Goal: Task Accomplishment & Management: Use online tool/utility

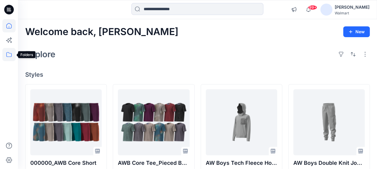
click at [10, 58] on icon at bounding box center [8, 54] width 13 height 13
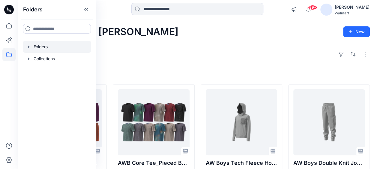
click at [46, 43] on div at bounding box center [57, 47] width 68 height 12
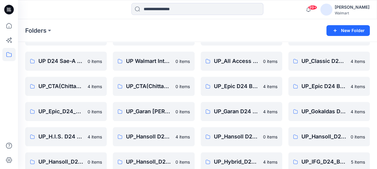
scroll to position [150, 0]
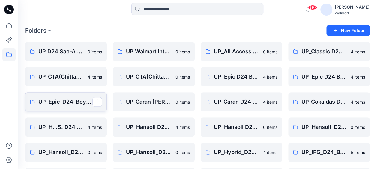
click at [65, 105] on p "UP_Epic_D24_Boy's Tops" at bounding box center [65, 102] width 54 height 8
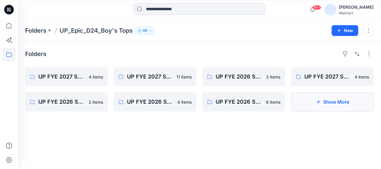
click at [343, 102] on button "Show More" at bounding box center [332, 101] width 83 height 19
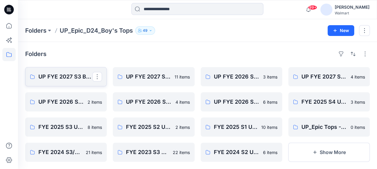
click at [40, 78] on p "UP FYE 2027 S3 Boys Tops" at bounding box center [65, 76] width 54 height 8
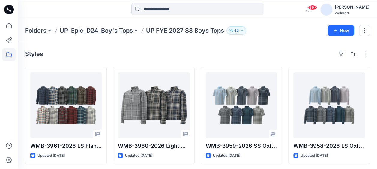
scroll to position [1, 0]
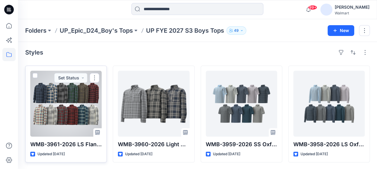
click at [75, 106] on div at bounding box center [65, 104] width 71 height 66
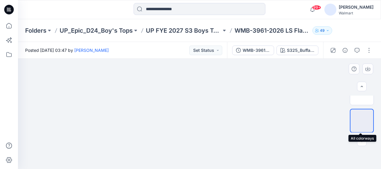
scroll to position [62, 0]
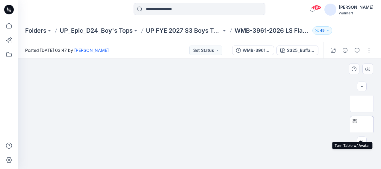
click at [362, 128] on img at bounding box center [362, 128] width 0 height 0
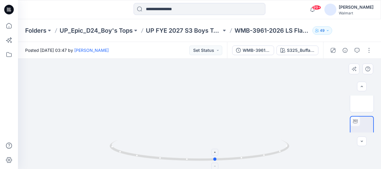
drag, startPoint x: 198, startPoint y: 161, endPoint x: 214, endPoint y: 156, distance: 16.8
click at [214, 156] on icon at bounding box center [200, 151] width 181 height 22
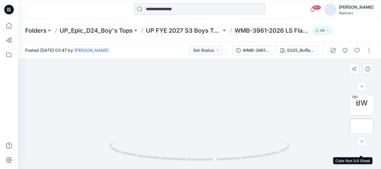
scroll to position [2, 0]
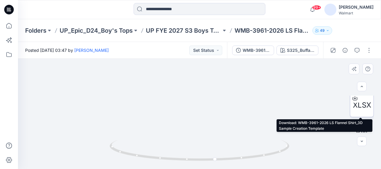
click at [363, 109] on span "XLSX" at bounding box center [362, 105] width 18 height 11
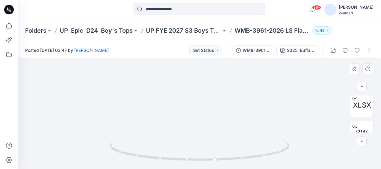
click at [332, 104] on div at bounding box center [199, 114] width 363 height 110
drag, startPoint x: 267, startPoint y: 79, endPoint x: 267, endPoint y: 84, distance: 4.5
click at [267, 18] on img at bounding box center [199, 18] width 201 height 0
click at [190, 162] on div at bounding box center [200, 154] width 180 height 30
click at [196, 161] on icon at bounding box center [200, 151] width 181 height 22
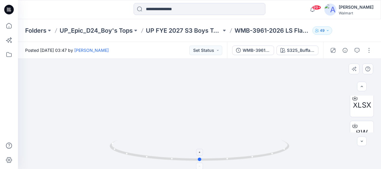
drag, startPoint x: 171, startPoint y: 159, endPoint x: 200, endPoint y: 159, distance: 29.1
click at [200, 159] on circle at bounding box center [200, 160] width 4 height 4
drag, startPoint x: 200, startPoint y: 159, endPoint x: 124, endPoint y: 152, distance: 77.0
click at [124, 152] on icon at bounding box center [200, 151] width 181 height 22
drag, startPoint x: 128, startPoint y: 153, endPoint x: 259, endPoint y: 146, distance: 132.0
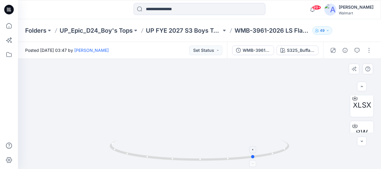
click at [259, 146] on icon at bounding box center [200, 151] width 181 height 22
click at [215, 49] on button "Set Status" at bounding box center [205, 51] width 33 height 10
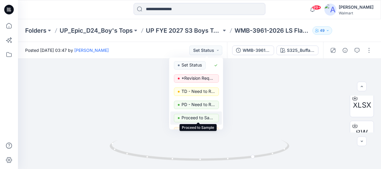
click at [183, 114] on p "Proceed to Sample" at bounding box center [199, 118] width 34 height 8
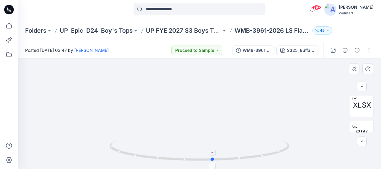
drag, startPoint x: 255, startPoint y: 158, endPoint x: 213, endPoint y: 165, distance: 42.5
click at [213, 162] on icon at bounding box center [200, 151] width 181 height 22
click at [9, 54] on icon at bounding box center [8, 54] width 13 height 13
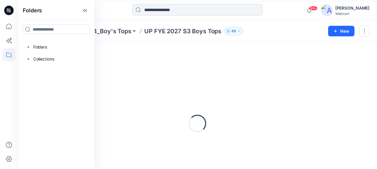
scroll to position [1, 0]
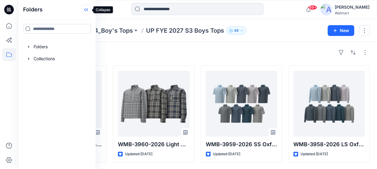
click at [89, 7] on icon at bounding box center [86, 10] width 10 height 10
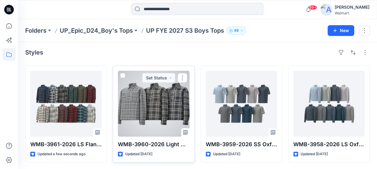
click at [159, 117] on div at bounding box center [153, 104] width 71 height 66
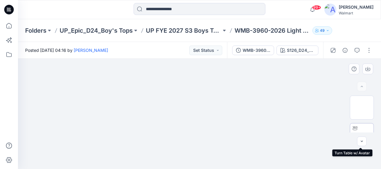
click at [362, 135] on img at bounding box center [362, 135] width 0 height 0
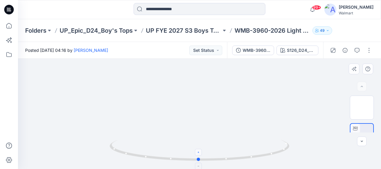
drag, startPoint x: 199, startPoint y: 161, endPoint x: 199, endPoint y: 154, distance: 6.7
click at [199, 154] on icon at bounding box center [200, 151] width 181 height 22
click at [217, 52] on button "Set Status" at bounding box center [205, 51] width 33 height 10
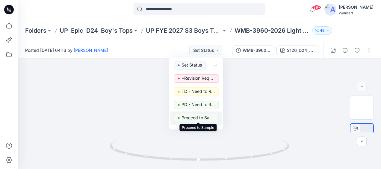
click at [194, 119] on p "Proceed to Sample" at bounding box center [199, 118] width 34 height 8
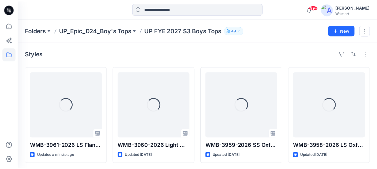
scroll to position [1, 0]
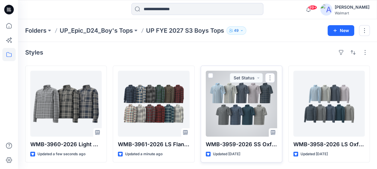
click at [235, 99] on div at bounding box center [240, 104] width 71 height 66
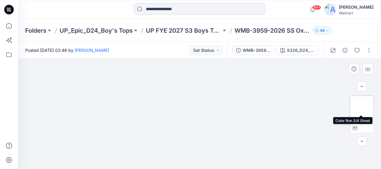
scroll to position [30, 0]
click at [354, 100] on icon at bounding box center [355, 98] width 5 height 5
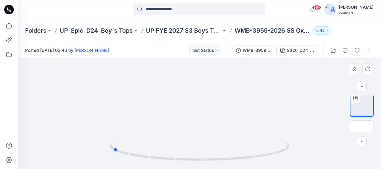
drag, startPoint x: 201, startPoint y: 161, endPoint x: 294, endPoint y: 142, distance: 94.9
click at [294, 142] on div at bounding box center [199, 114] width 363 height 110
drag, startPoint x: 276, startPoint y: 155, endPoint x: 202, endPoint y: 161, distance: 74.9
click at [202, 161] on icon at bounding box center [200, 151] width 181 height 22
click at [205, 51] on button "Set Status" at bounding box center [205, 51] width 33 height 10
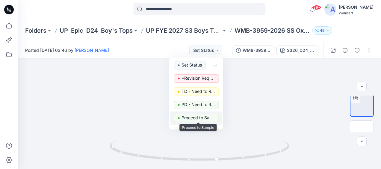
click at [183, 117] on p "Proceed to Sample" at bounding box center [199, 118] width 34 height 8
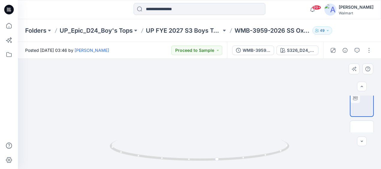
click at [320, 95] on div at bounding box center [199, 114] width 363 height 110
click at [362, 132] on img at bounding box center [362, 132] width 0 height 0
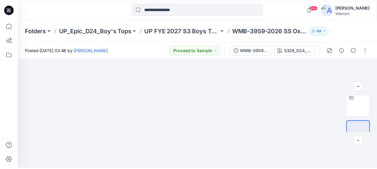
scroll to position [1, 0]
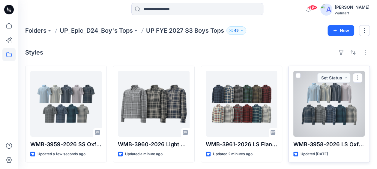
click at [305, 103] on div at bounding box center [328, 104] width 71 height 66
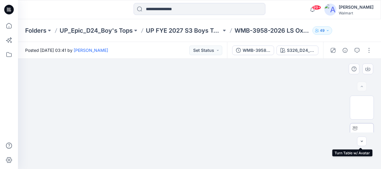
click at [362, 135] on img at bounding box center [362, 135] width 0 height 0
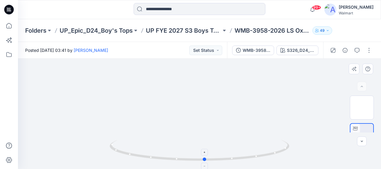
drag, startPoint x: 200, startPoint y: 160, endPoint x: 205, endPoint y: 160, distance: 5.4
click at [205, 160] on circle at bounding box center [205, 160] width 4 height 4
click at [213, 50] on button "Set Status" at bounding box center [205, 51] width 33 height 10
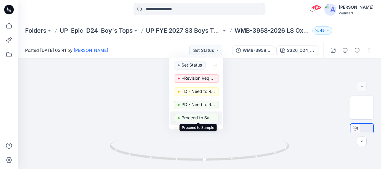
click at [192, 117] on p "Proceed to Sample" at bounding box center [199, 118] width 34 height 8
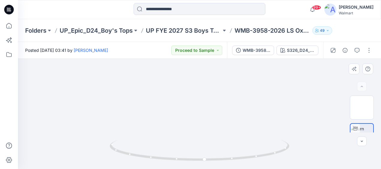
click at [289, 13] on img at bounding box center [199, 13] width 201 height 0
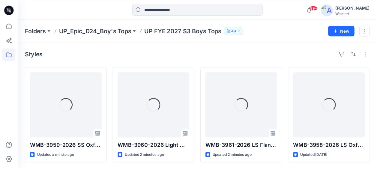
scroll to position [1, 0]
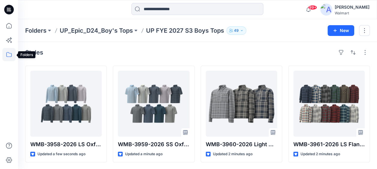
click at [9, 53] on icon at bounding box center [8, 54] width 5 height 5
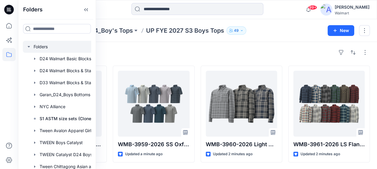
click at [43, 47] on div at bounding box center [68, 47] width 90 height 12
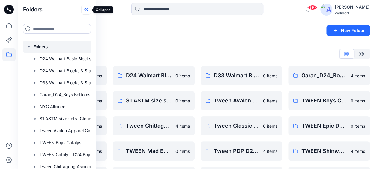
click at [81, 10] on icon at bounding box center [86, 10] width 10 height 10
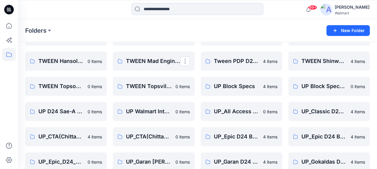
scroll to position [120, 0]
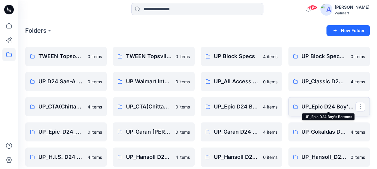
click at [310, 110] on p "UP_Epic D24 Boy's Bottoms" at bounding box center [328, 106] width 54 height 8
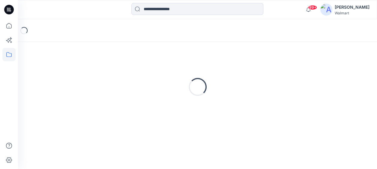
scroll to position [69, 0]
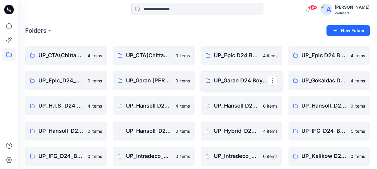
scroll to position [180, 0]
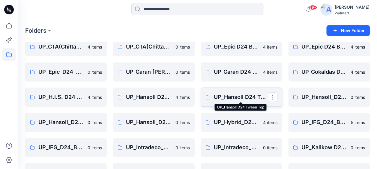
click at [226, 97] on p "UP_Hansoll D24 Tween Top" at bounding box center [241, 97] width 54 height 8
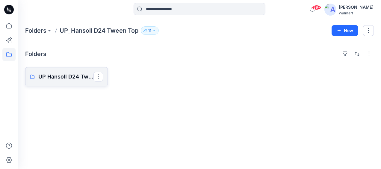
click at [51, 81] on link "UP Hansoll D24 Tween Top Board" at bounding box center [66, 76] width 83 height 19
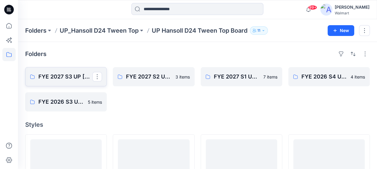
click at [48, 79] on p "FYE 2027 S3 UP [PERSON_NAME] TOP" at bounding box center [65, 76] width 54 height 8
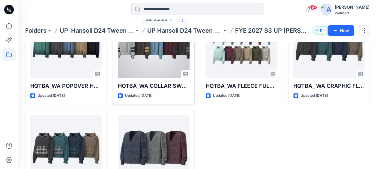
scroll to position [30, 0]
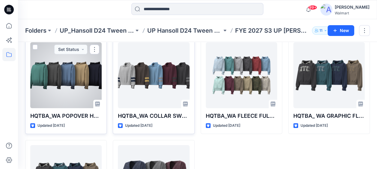
click at [61, 75] on div at bounding box center [65, 75] width 71 height 66
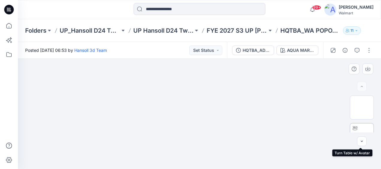
click at [362, 135] on img at bounding box center [362, 135] width 0 height 0
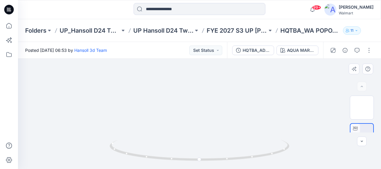
drag, startPoint x: 247, startPoint y: 87, endPoint x: 247, endPoint y: 96, distance: 9.0
click at [247, 22] on img at bounding box center [199, 22] width 201 height 0
drag, startPoint x: 200, startPoint y: 162, endPoint x: 213, endPoint y: 153, distance: 16.3
click at [213, 153] on div at bounding box center [200, 154] width 180 height 30
click at [217, 49] on button "Set Status" at bounding box center [205, 51] width 33 height 10
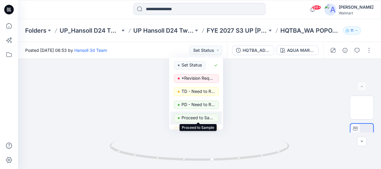
click at [191, 118] on p "Proceed to Sample" at bounding box center [199, 118] width 34 height 8
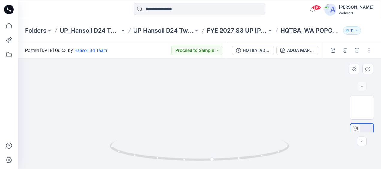
click at [275, 80] on img at bounding box center [199, 95] width 201 height 147
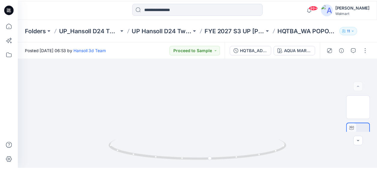
scroll to position [30, 0]
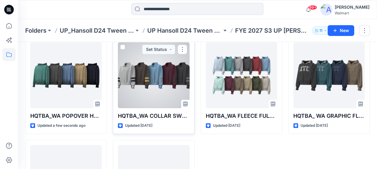
click at [159, 82] on div at bounding box center [153, 75] width 71 height 66
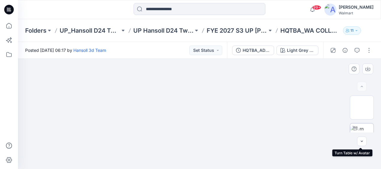
click at [357, 130] on div at bounding box center [355, 128] width 10 height 10
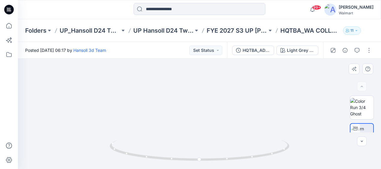
drag, startPoint x: 265, startPoint y: 87, endPoint x: 268, endPoint y: 100, distance: 14.0
click at [268, 100] on img at bounding box center [199, 98] width 201 height 142
drag, startPoint x: 200, startPoint y: 161, endPoint x: 227, endPoint y: 161, distance: 27.0
click at [227, 161] on icon at bounding box center [200, 151] width 181 height 22
click at [213, 51] on button "Set Status" at bounding box center [205, 51] width 33 height 10
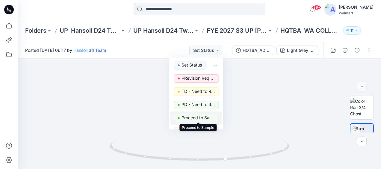
click at [188, 117] on p "Proceed to Sample" at bounding box center [199, 118] width 34 height 8
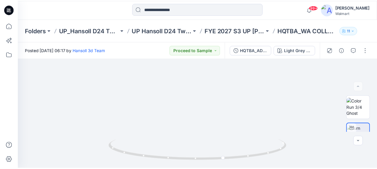
scroll to position [30, 0]
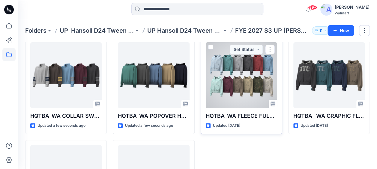
click at [250, 87] on div at bounding box center [240, 75] width 71 height 66
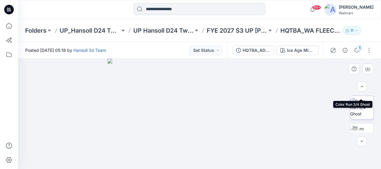
scroll to position [30, 0]
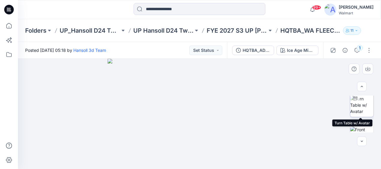
click at [355, 105] on img at bounding box center [361, 105] width 23 height 19
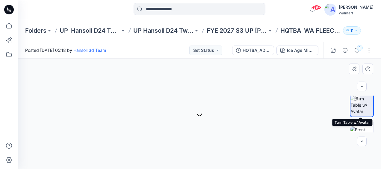
scroll to position [30, 0]
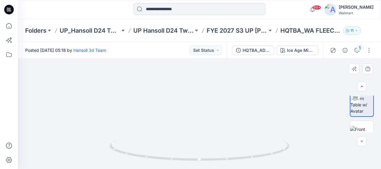
drag, startPoint x: 248, startPoint y: 86, endPoint x: 246, endPoint y: 94, distance: 7.9
click at [246, 94] on img at bounding box center [199, 95] width 201 height 148
drag, startPoint x: 201, startPoint y: 158, endPoint x: 219, endPoint y: 158, distance: 18.6
click at [219, 158] on icon at bounding box center [200, 151] width 181 height 22
click at [212, 50] on button "Set Status" at bounding box center [205, 51] width 33 height 10
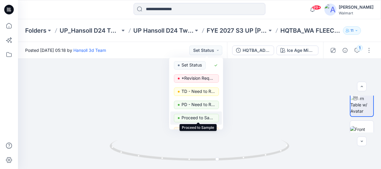
click at [188, 119] on p "Proceed to Sample" at bounding box center [199, 118] width 34 height 8
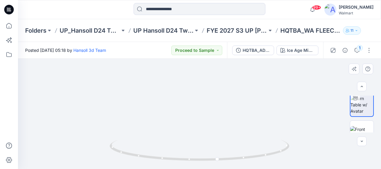
click at [275, 99] on img at bounding box center [199, 95] width 201 height 148
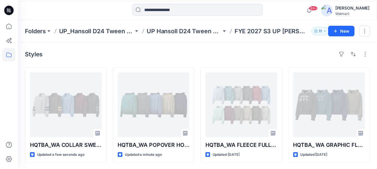
scroll to position [30, 0]
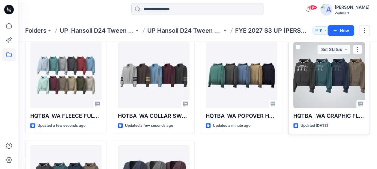
click at [313, 89] on div at bounding box center [328, 75] width 71 height 66
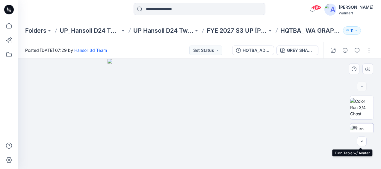
click at [359, 126] on img at bounding box center [361, 135] width 23 height 19
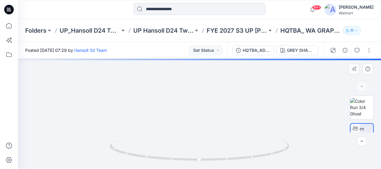
drag, startPoint x: 248, startPoint y: 85, endPoint x: 248, endPoint y: 99, distance: 13.5
click at [248, 99] on img at bounding box center [199, 98] width 201 height 142
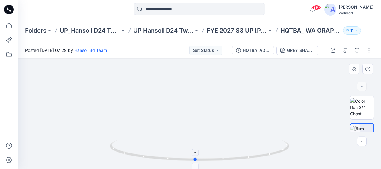
drag, startPoint x: 199, startPoint y: 160, endPoint x: 195, endPoint y: 166, distance: 7.1
click at [195, 162] on icon at bounding box center [200, 151] width 181 height 22
click at [217, 50] on button "Set Status" at bounding box center [205, 51] width 33 height 10
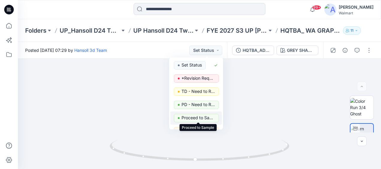
click at [185, 118] on p "Proceed to Sample" at bounding box center [199, 118] width 34 height 8
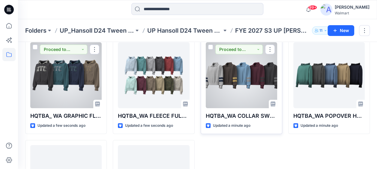
scroll to position [90, 0]
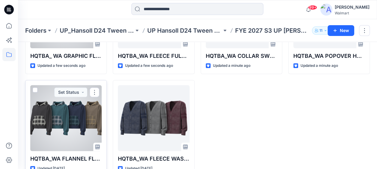
click at [70, 139] on div at bounding box center [65, 118] width 71 height 66
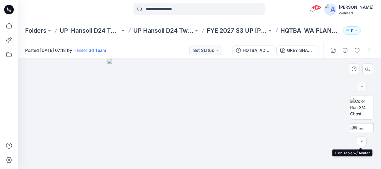
click at [365, 126] on img at bounding box center [361, 135] width 23 height 19
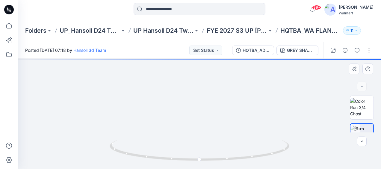
drag, startPoint x: 224, startPoint y: 86, endPoint x: 225, endPoint y: 100, distance: 13.5
click at [225, 100] on img at bounding box center [199, 98] width 201 height 142
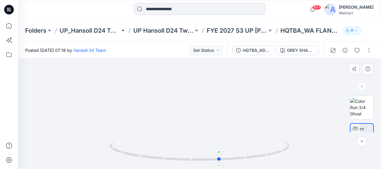
drag, startPoint x: 199, startPoint y: 158, endPoint x: 219, endPoint y: 158, distance: 20.4
click at [219, 158] on circle at bounding box center [220, 159] width 4 height 4
click at [218, 48] on button "Set Status" at bounding box center [205, 51] width 33 height 10
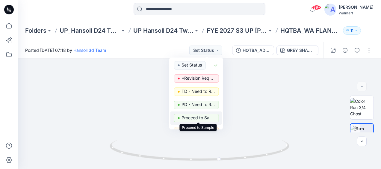
click at [184, 116] on p "Proceed to Sample" at bounding box center [199, 118] width 34 height 8
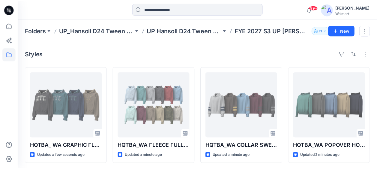
scroll to position [90, 0]
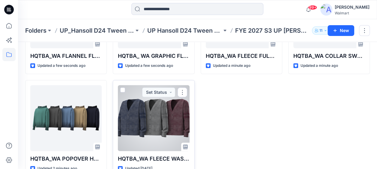
click at [167, 114] on div at bounding box center [153, 118] width 71 height 66
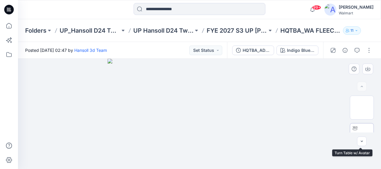
click at [362, 135] on img at bounding box center [362, 135] width 0 height 0
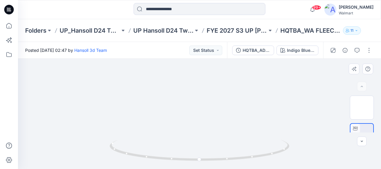
click at [245, 16] on img at bounding box center [199, 16] width 201 height 0
drag, startPoint x: 201, startPoint y: 160, endPoint x: 259, endPoint y: 152, distance: 58.0
click at [259, 152] on icon at bounding box center [200, 151] width 181 height 22
click at [211, 51] on button "Set Status" at bounding box center [205, 51] width 33 height 10
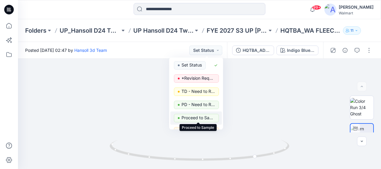
click at [191, 119] on p "Proceed to Sample" at bounding box center [199, 118] width 34 height 8
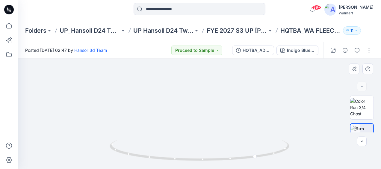
click at [249, 89] on img at bounding box center [199, 92] width 201 height 153
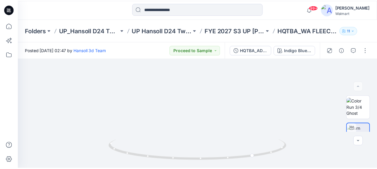
scroll to position [90, 0]
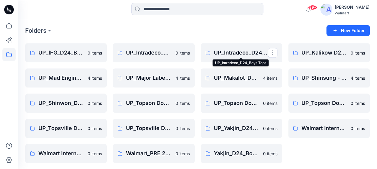
scroll to position [276, 0]
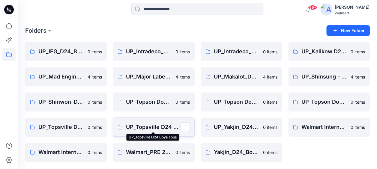
click at [155, 128] on p "UP_Topsville D24 Boys Tops" at bounding box center [153, 127] width 54 height 8
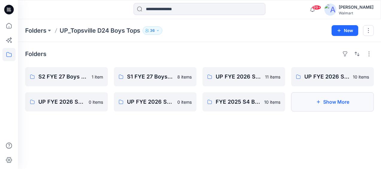
click at [314, 100] on button "Show More" at bounding box center [332, 101] width 83 height 19
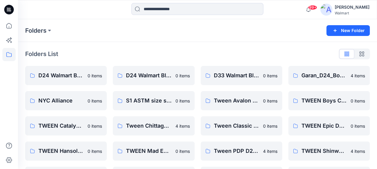
scroll to position [276, 0]
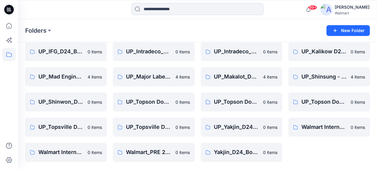
scroll to position [1, 0]
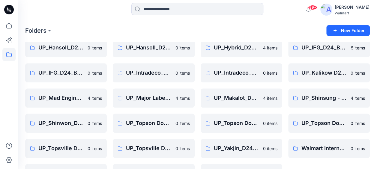
scroll to position [246, 0]
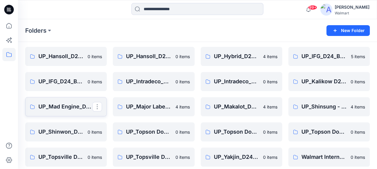
click at [62, 103] on p "UP_Mad Engine_D24 Boys Tops" at bounding box center [65, 106] width 54 height 8
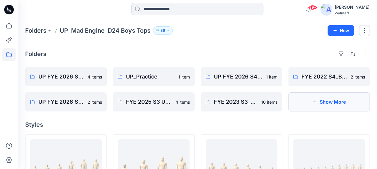
click at [328, 100] on button "Show More" at bounding box center [328, 101] width 81 height 19
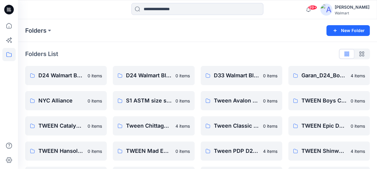
scroll to position [246, 0]
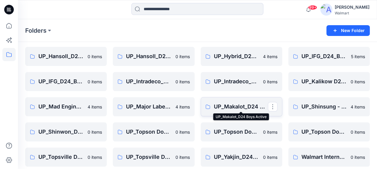
click at [226, 110] on p "UP_Makalot_D24 Boys Active" at bounding box center [241, 106] width 54 height 8
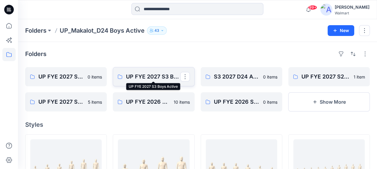
click at [149, 80] on p "UP FYE 2027 S3 Boys Active" at bounding box center [153, 76] width 54 height 8
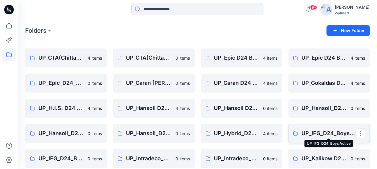
scroll to position [156, 0]
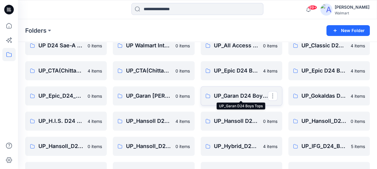
click at [215, 93] on p "UP_Garan D24 Boys Tops" at bounding box center [241, 96] width 54 height 8
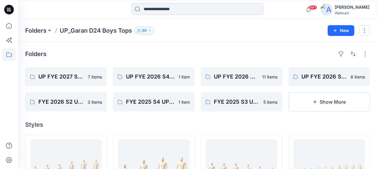
scroll to position [156, 0]
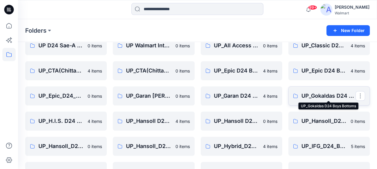
click at [318, 94] on p "UP_Gokaldas D24 Boys Bottoms" at bounding box center [328, 96] width 54 height 8
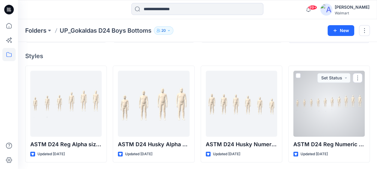
scroll to position [9, 0]
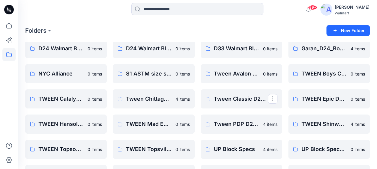
scroll to position [36, 0]
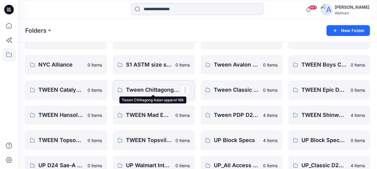
click at [166, 90] on p "Tween Chittagong Asian apparel WA" at bounding box center [153, 90] width 54 height 8
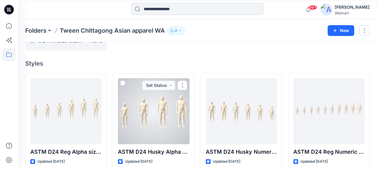
scroll to position [43, 0]
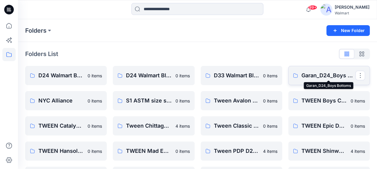
click at [321, 73] on p "Garan_D24_Boys Bottoms" at bounding box center [328, 75] width 54 height 8
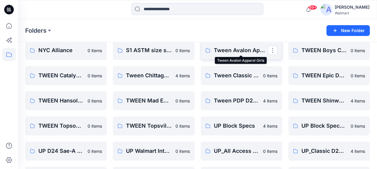
scroll to position [60, 0]
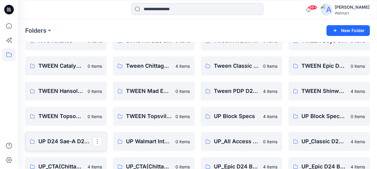
click at [63, 141] on p "UP D24 Sae-A D24 Active" at bounding box center [65, 141] width 54 height 8
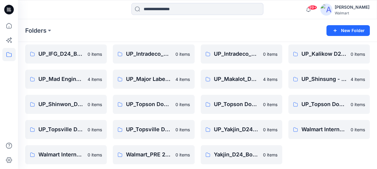
scroll to position [276, 0]
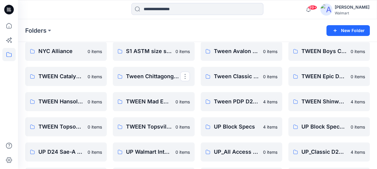
scroll to position [0, 0]
